Goal: Information Seeking & Learning: Learn about a topic

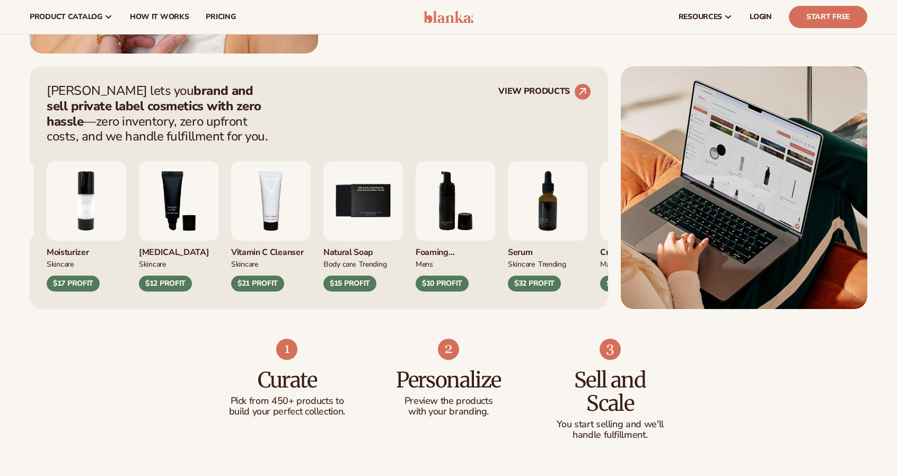
scroll to position [371, 0]
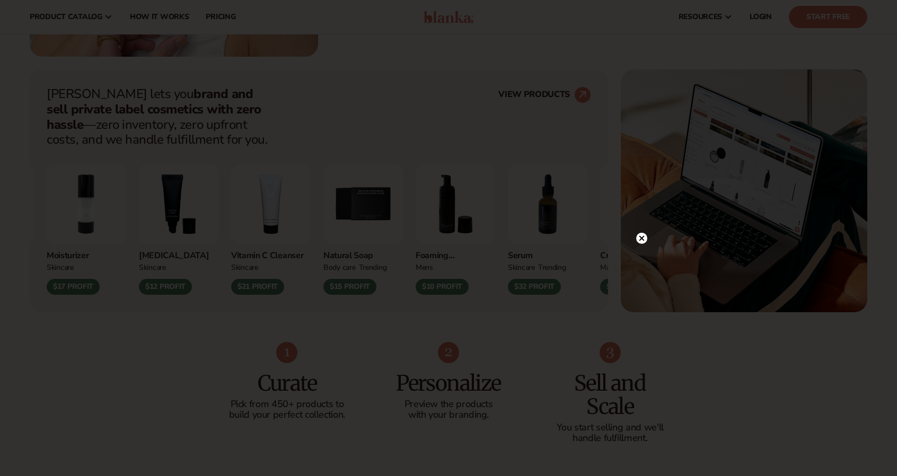
click at [637, 238] on circle at bounding box center [641, 238] width 11 height 11
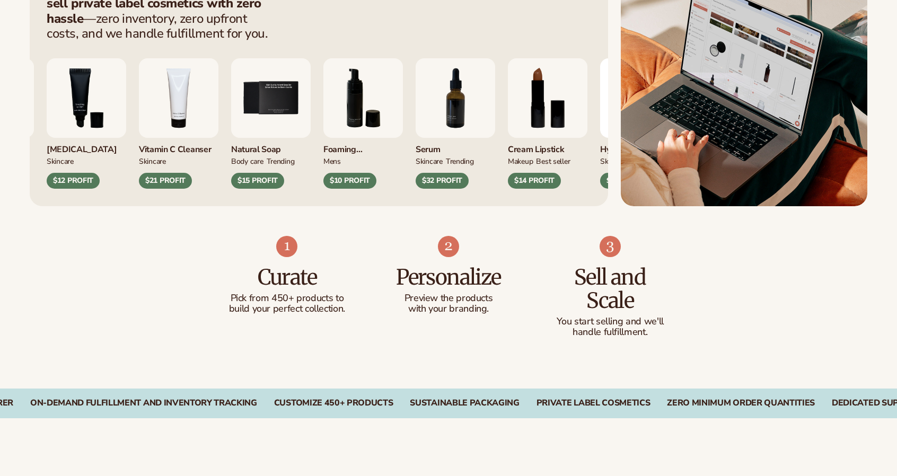
scroll to position [318, 0]
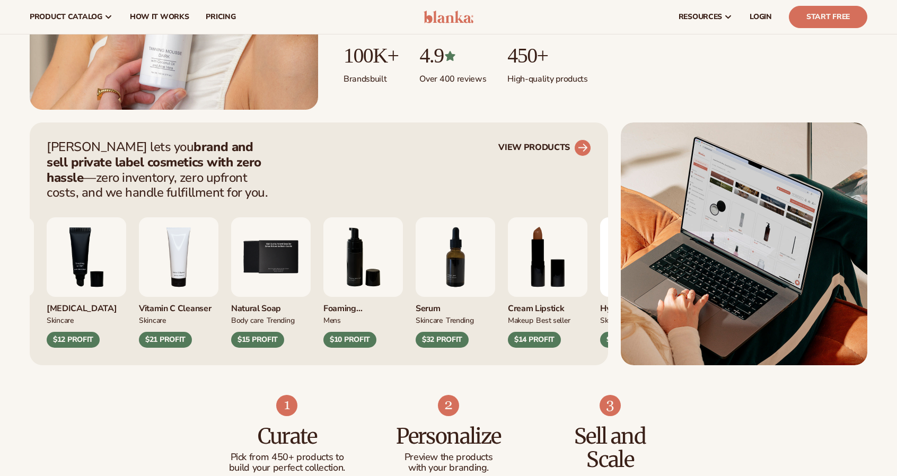
click at [544, 143] on link "VIEW PRODUCTS" at bounding box center [545, 147] width 93 height 17
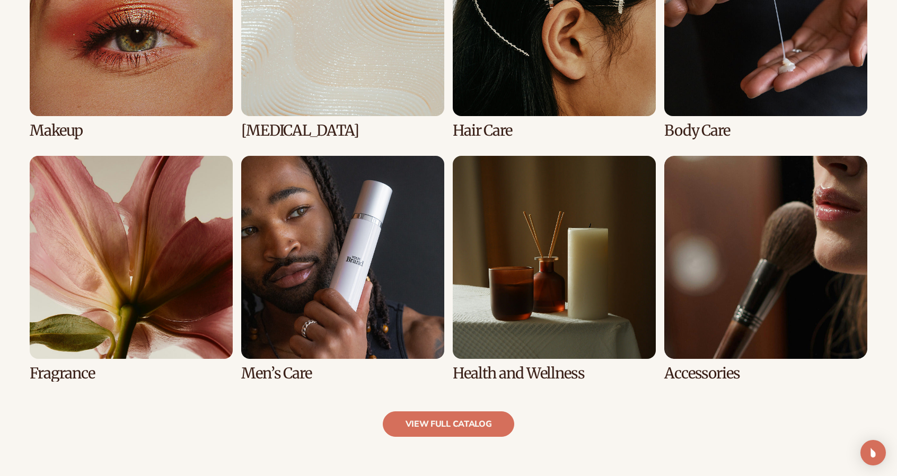
scroll to position [902, 0]
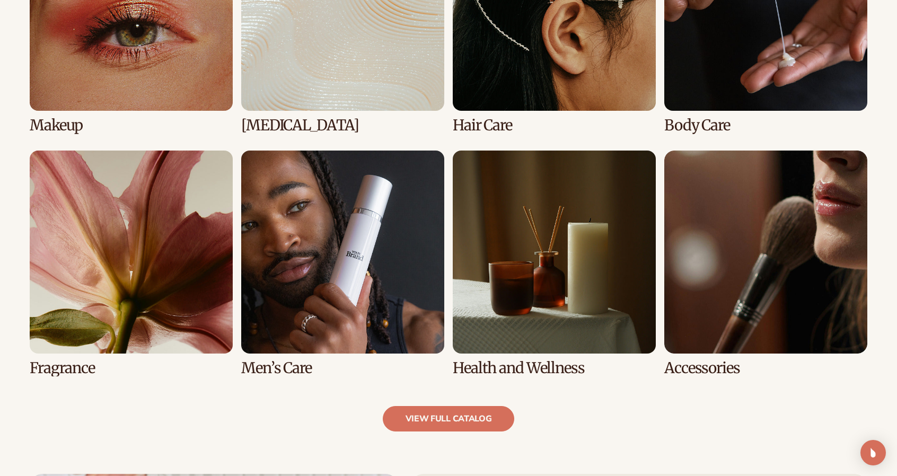
click at [353, 276] on link "6 / 8" at bounding box center [342, 264] width 203 height 226
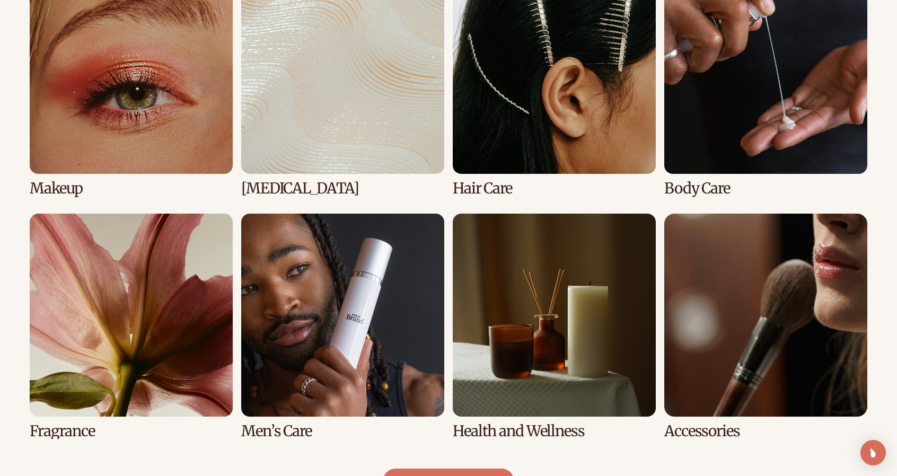
scroll to position [902, 0]
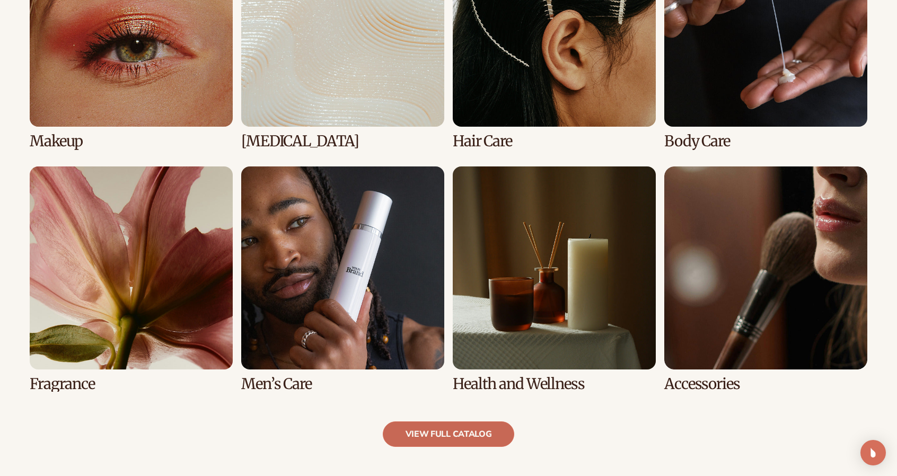
click at [456, 429] on link "view full catalog" at bounding box center [449, 434] width 132 height 25
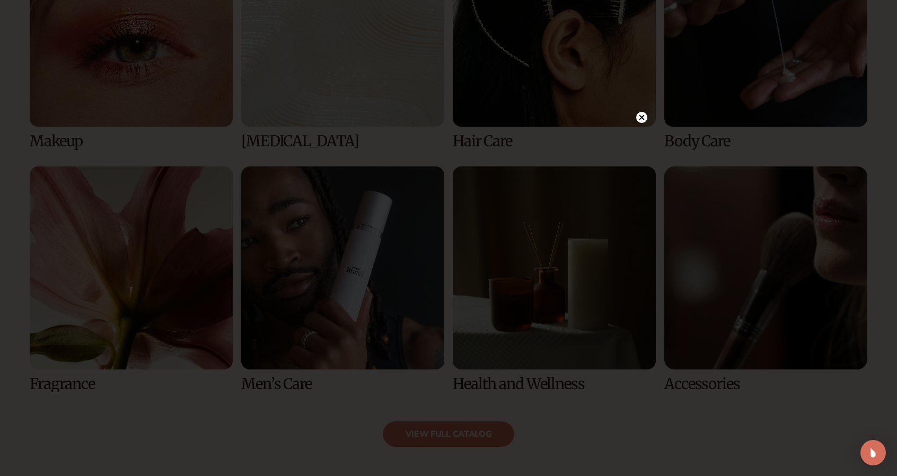
click at [643, 117] on icon at bounding box center [642, 117] width 5 height 5
